Goal: Task Accomplishment & Management: Manage account settings

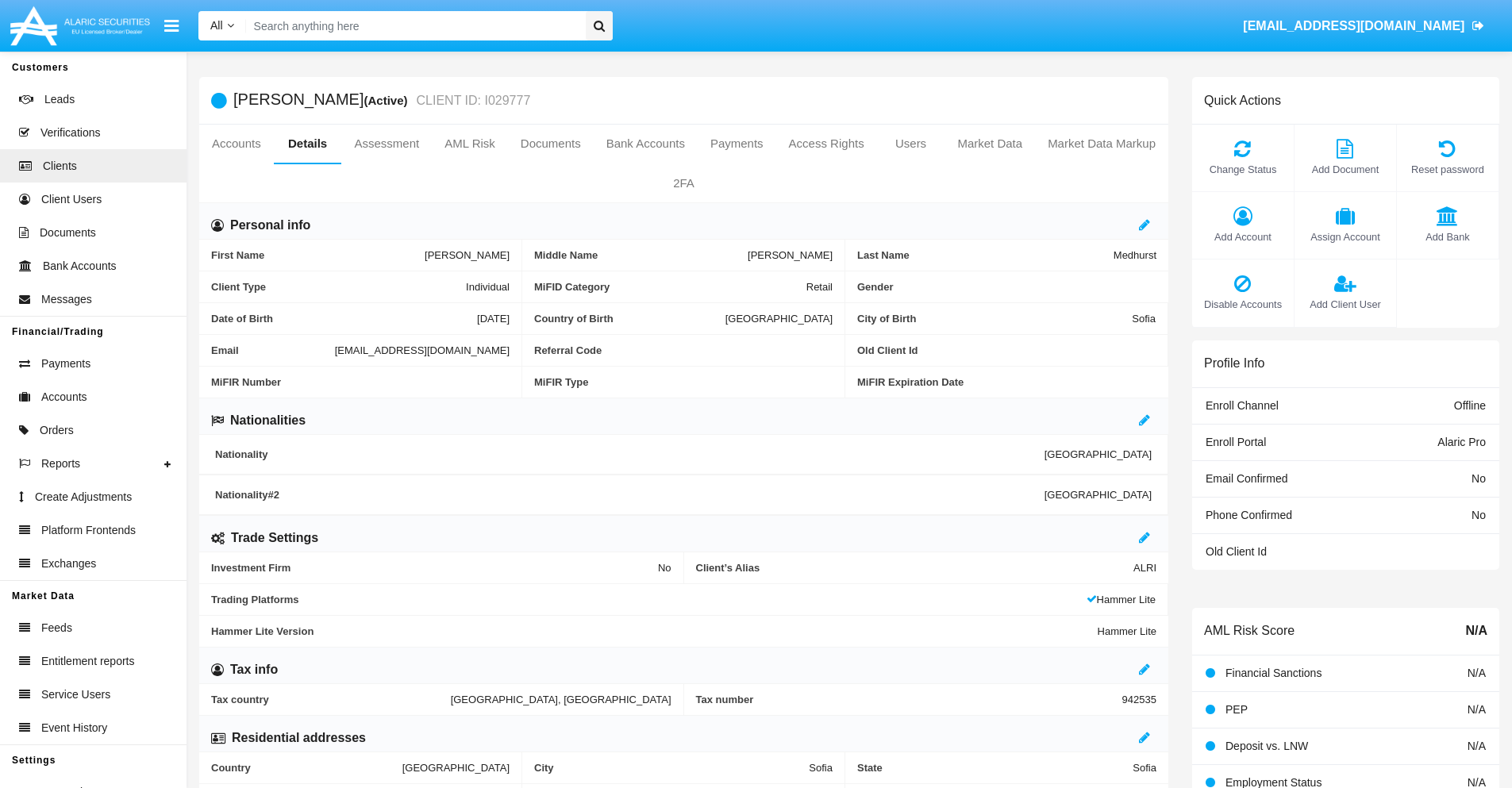
click at [990, 143] on link "Market Data" at bounding box center [990, 143] width 91 height 38
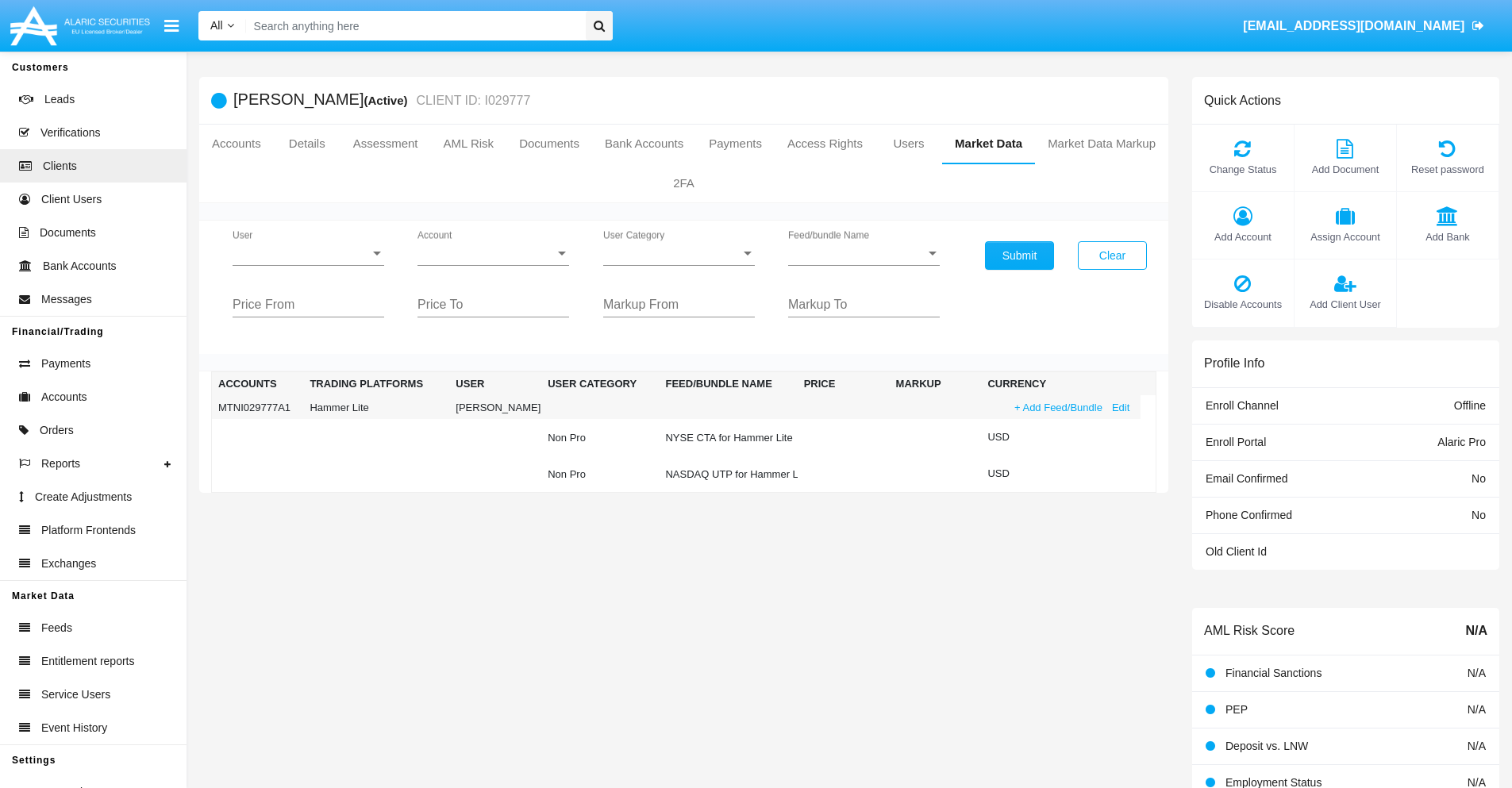
click at [1056, 407] on link "+ Add Feed/Bundle" at bounding box center [1058, 407] width 98 height 17
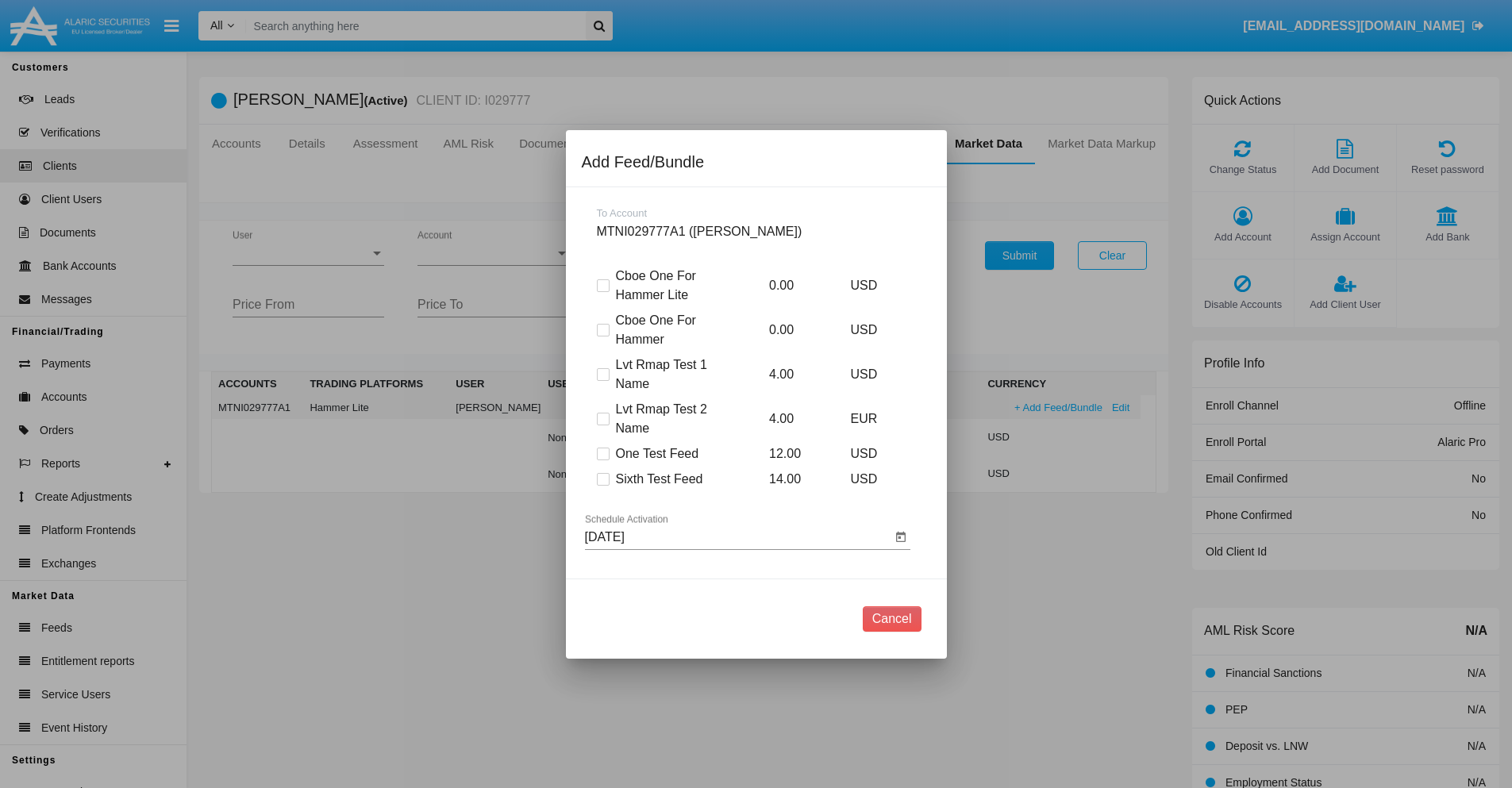
click at [603, 478] on span at bounding box center [603, 479] width 12 height 12
click at [603, 485] on input "Sixth Test Feed" at bounding box center [603, 485] width 1 height 1
checkbox input "true"
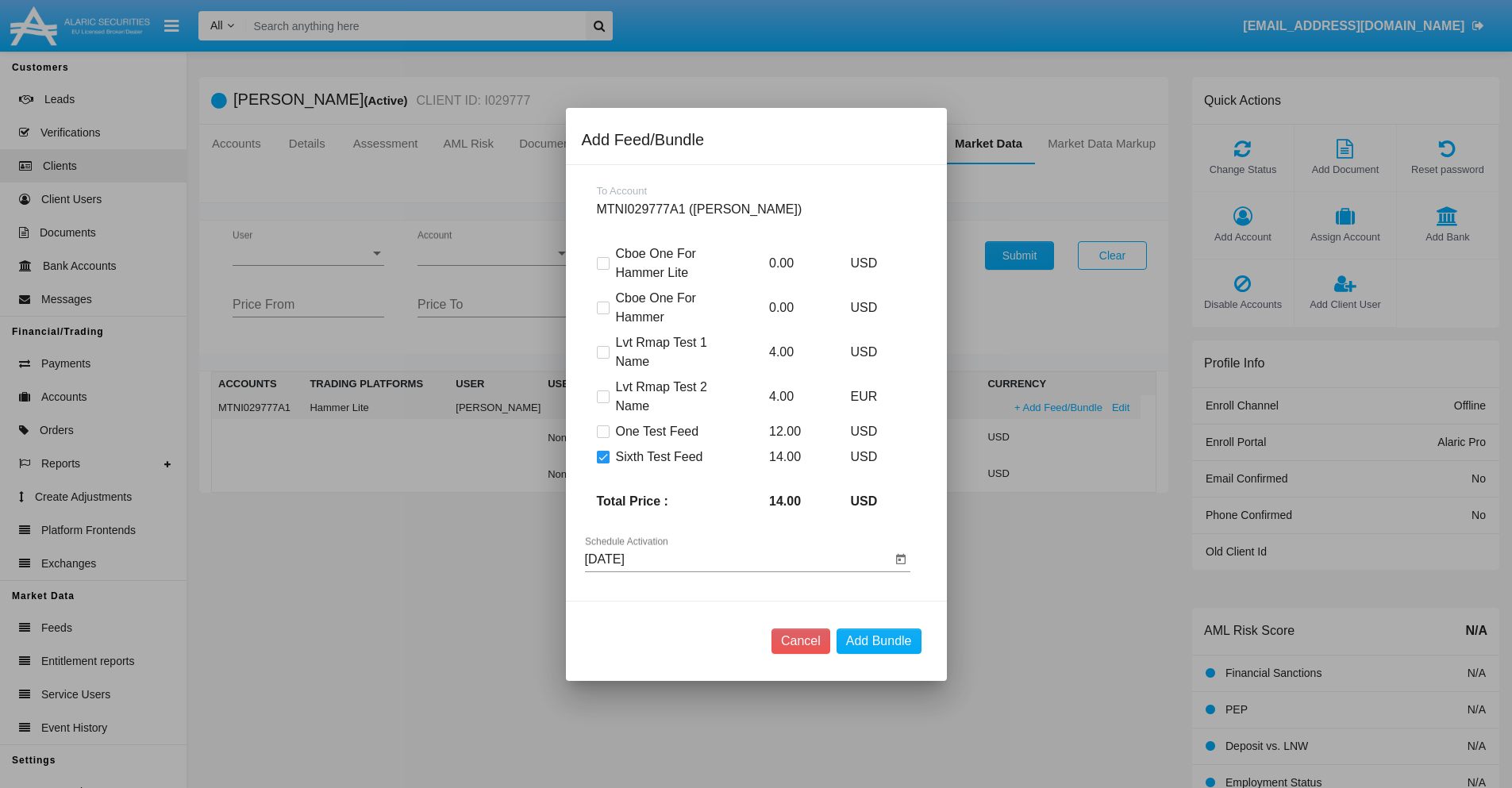
click at [737, 558] on input "08/12/25" at bounding box center [738, 559] width 306 height 14
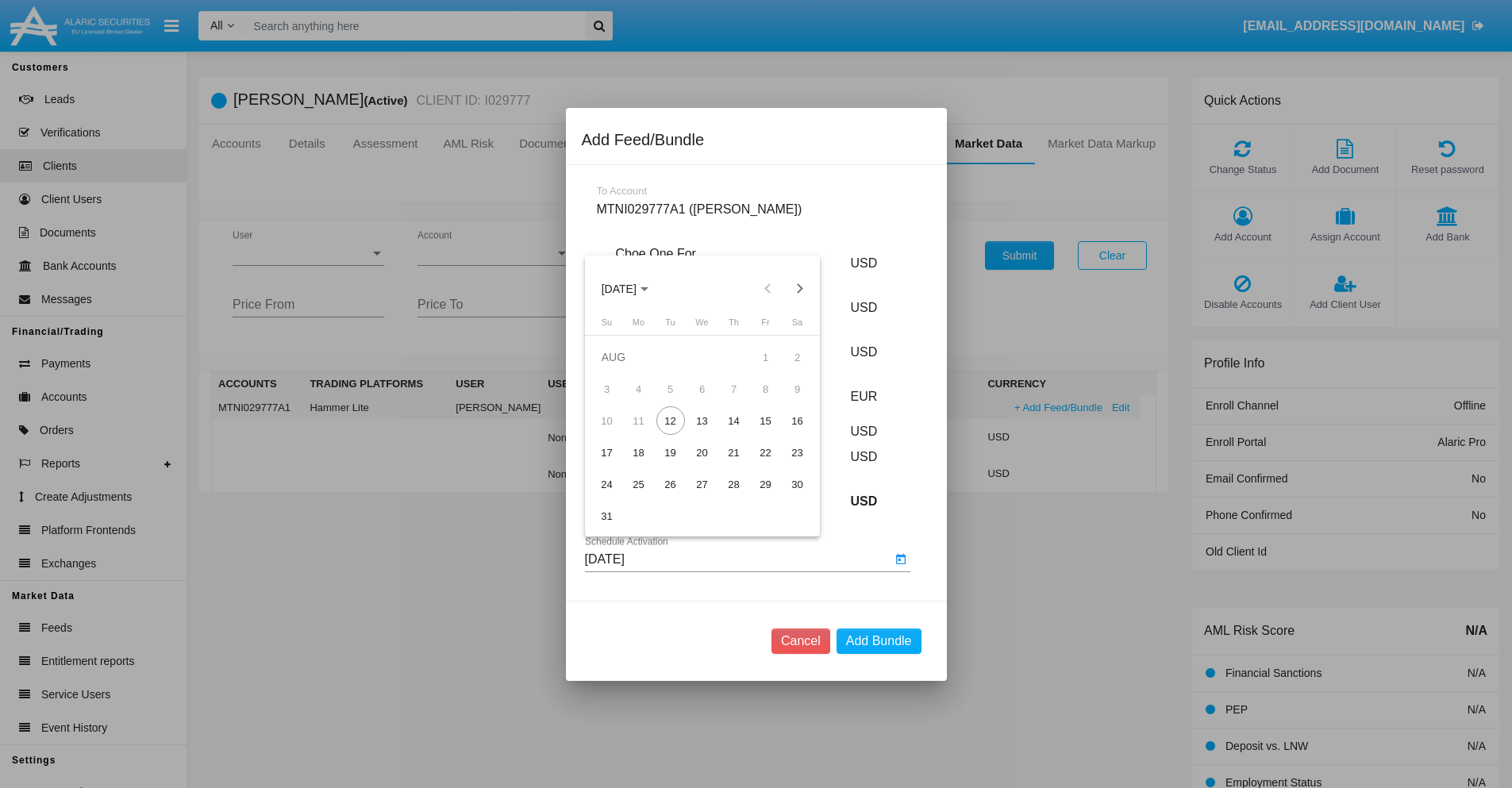
click at [632, 288] on span "AUG 2025" at bounding box center [619, 288] width 35 height 12
click at [785, 433] on div "2027" at bounding box center [785, 433] width 50 height 28
click at [674, 433] on div "OCT" at bounding box center [674, 433] width 50 height 28
click at [734, 420] on div "14" at bounding box center [734, 420] width 28 height 28
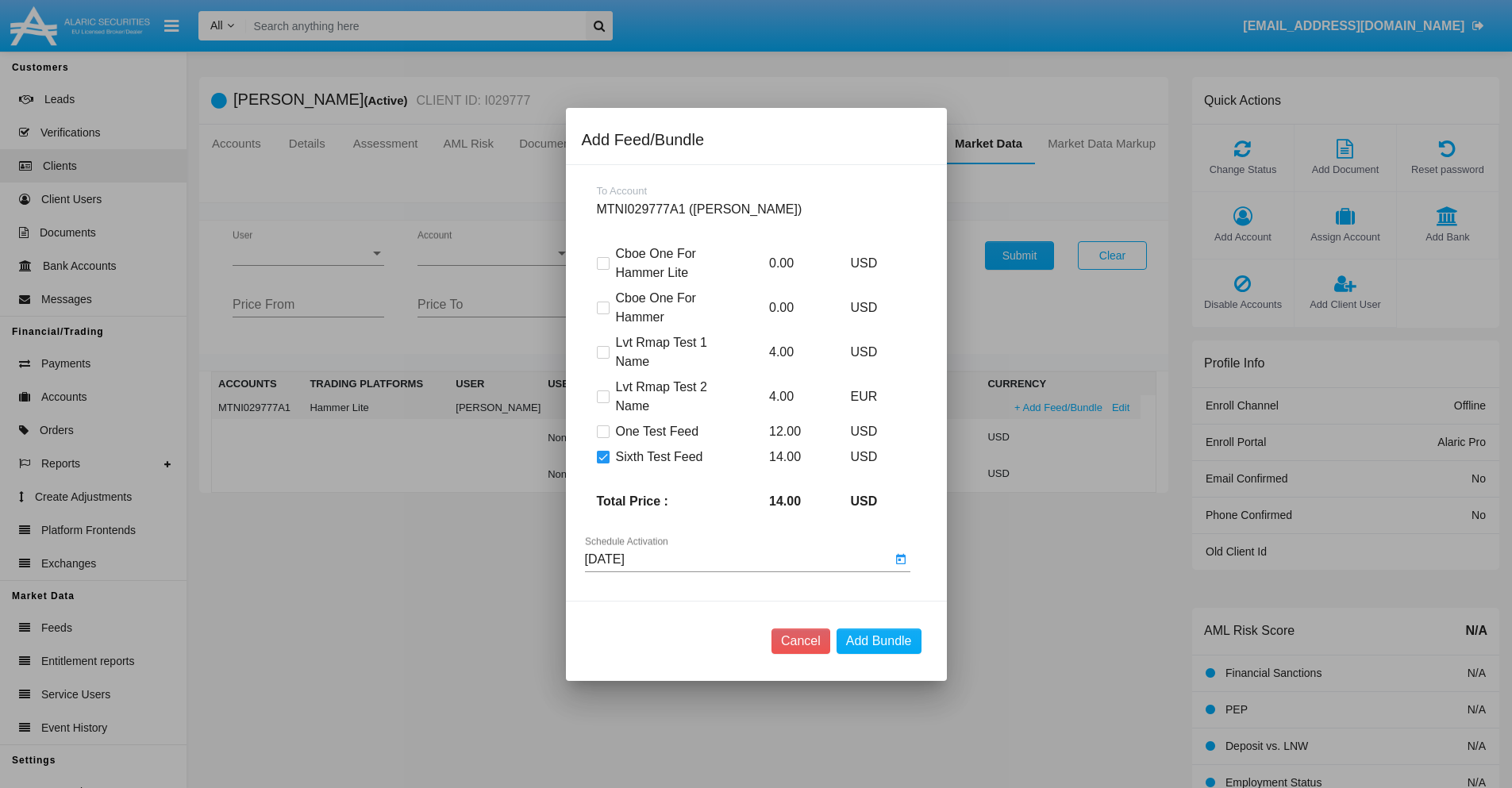
type input "10/14/27"
click at [879, 640] on button "Add Bundle" at bounding box center [879, 641] width 85 height 26
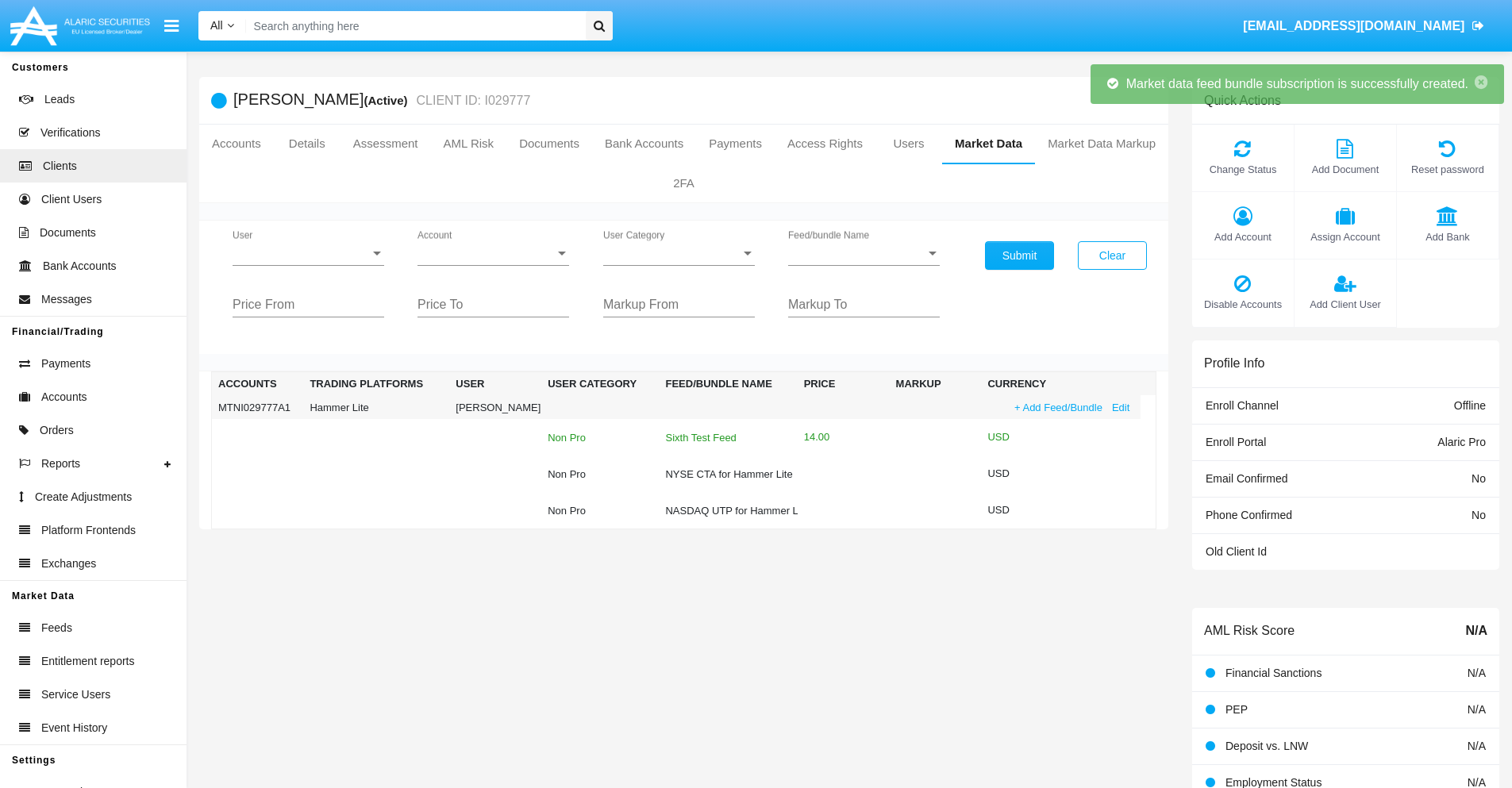
click at [726, 437] on div "Sixth Test Feed" at bounding box center [727, 438] width 126 height 11
